Goal: Use online tool/utility: Utilize a website feature to perform a specific function

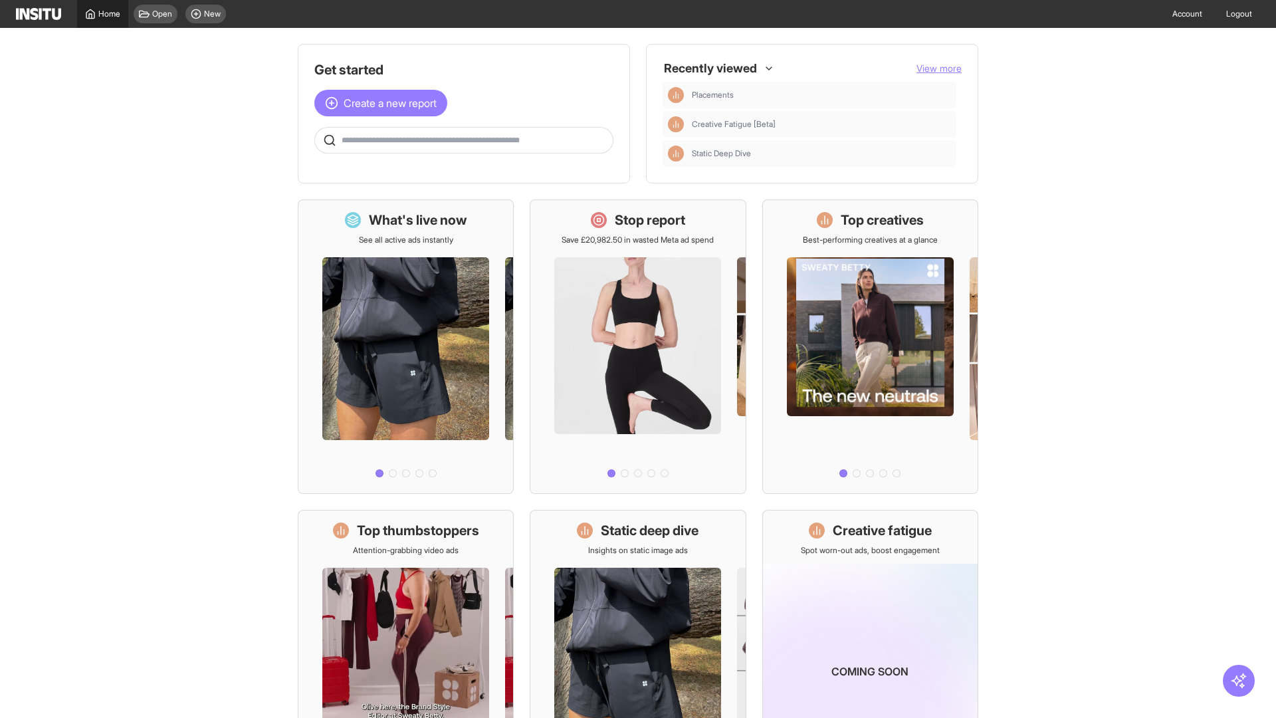
click at [102, 14] on span "Home" at bounding box center [109, 14] width 22 height 11
click at [384, 103] on span "Create a new report" at bounding box center [390, 103] width 93 height 16
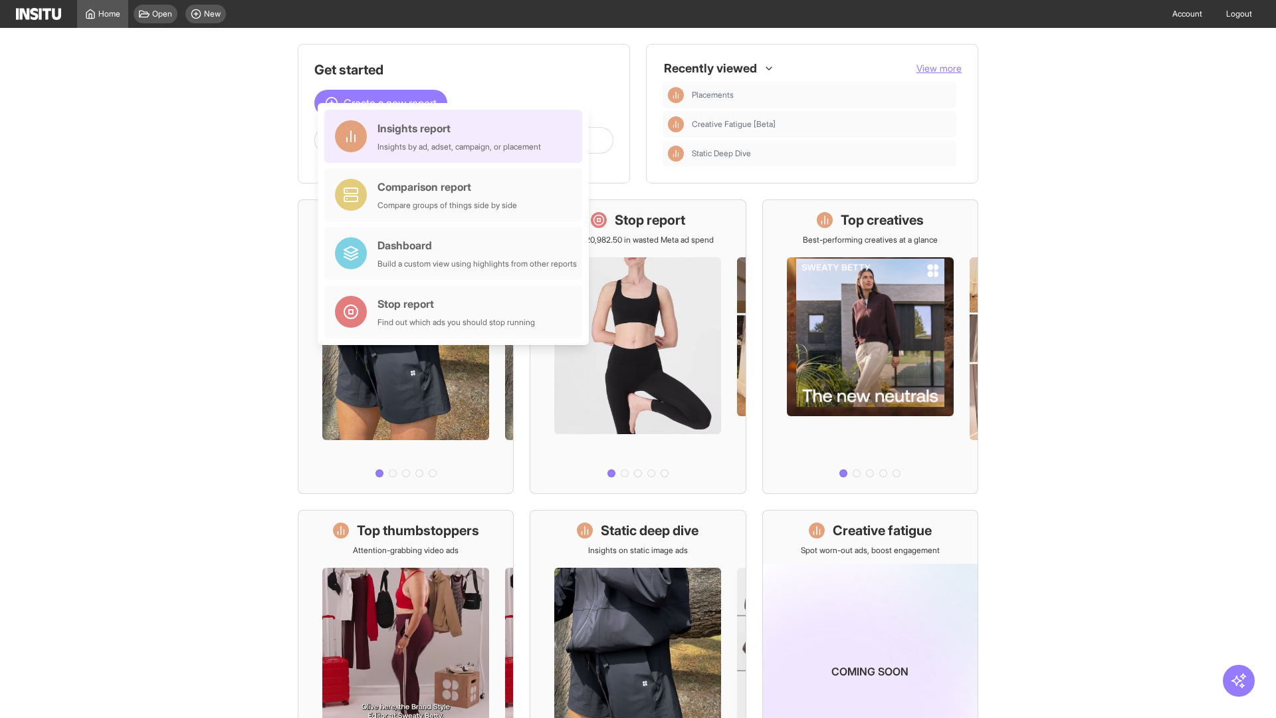
click at [457, 136] on div "Insights report Insights by ad, adset, campaign, or placement" at bounding box center [458, 136] width 163 height 32
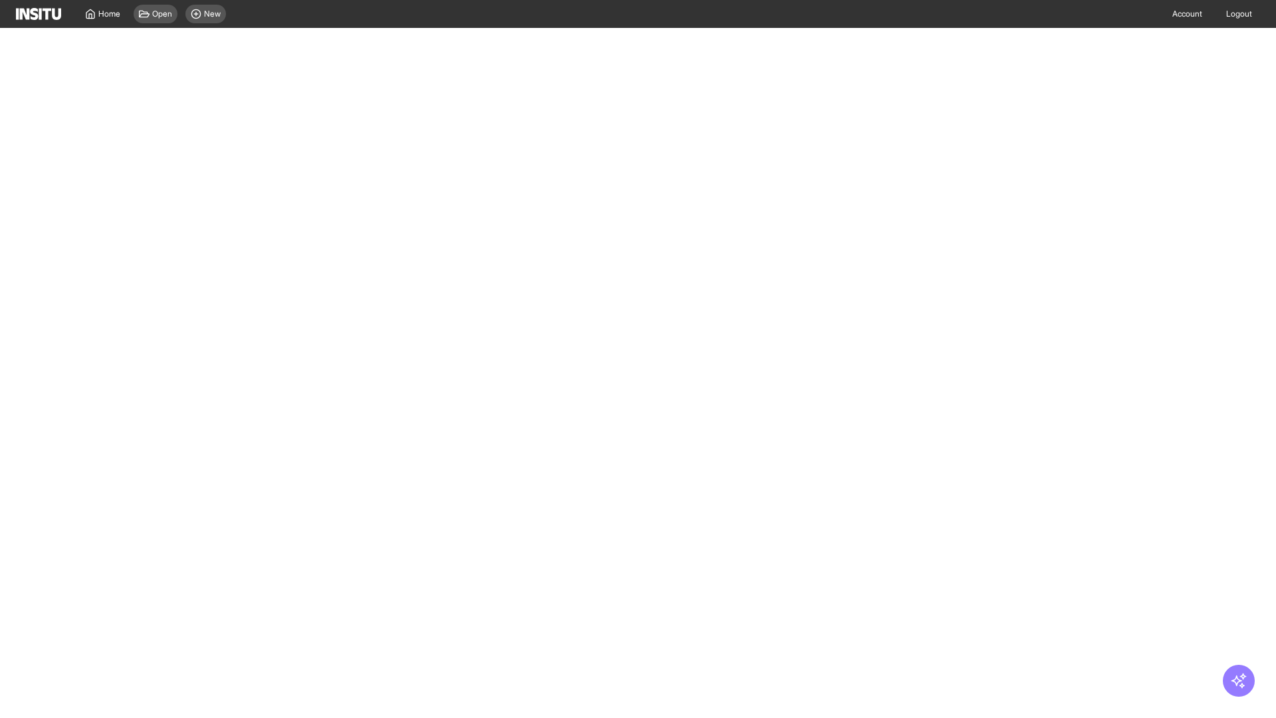
select select "**"
